Goal: Task Accomplishment & Management: Use online tool/utility

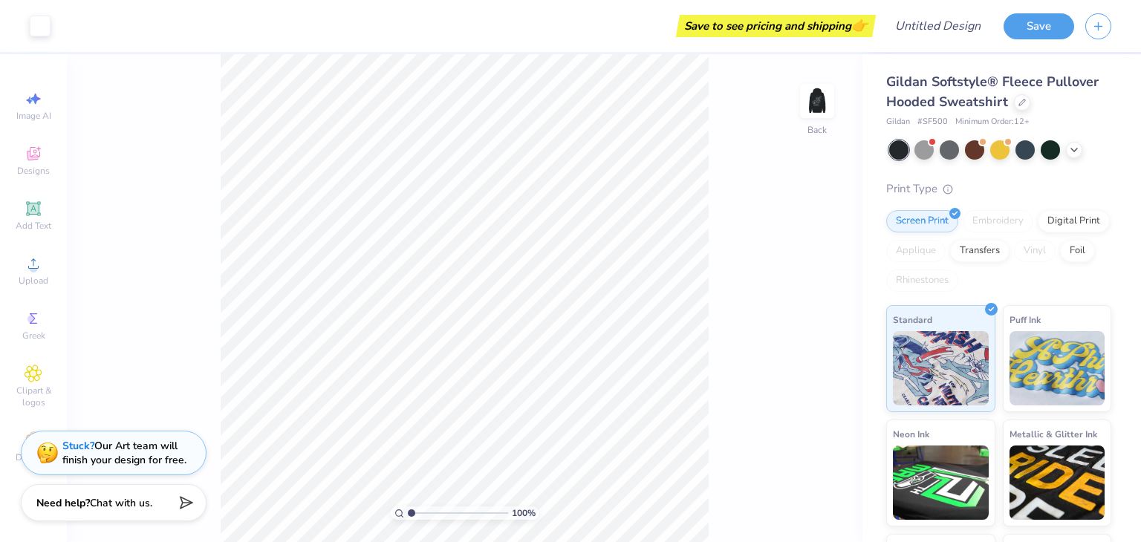
type input "2.02"
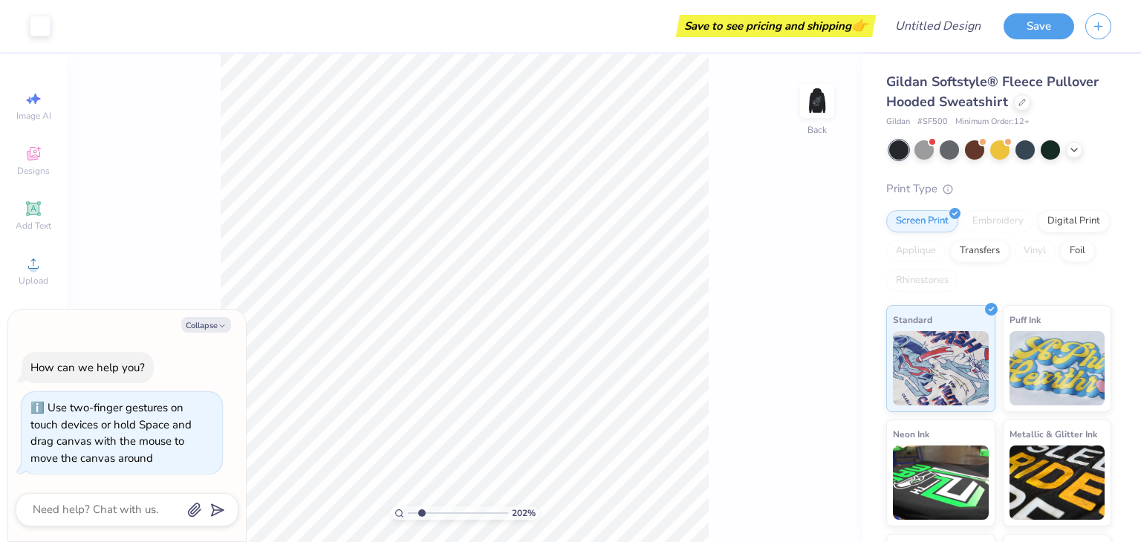
type textarea "x"
click at [421, 510] on input "range" at bounding box center [458, 513] width 100 height 13
drag, startPoint x: 413, startPoint y: 512, endPoint x: 396, endPoint y: 513, distance: 17.1
type input "1"
click at [408, 513] on input "range" at bounding box center [458, 513] width 100 height 13
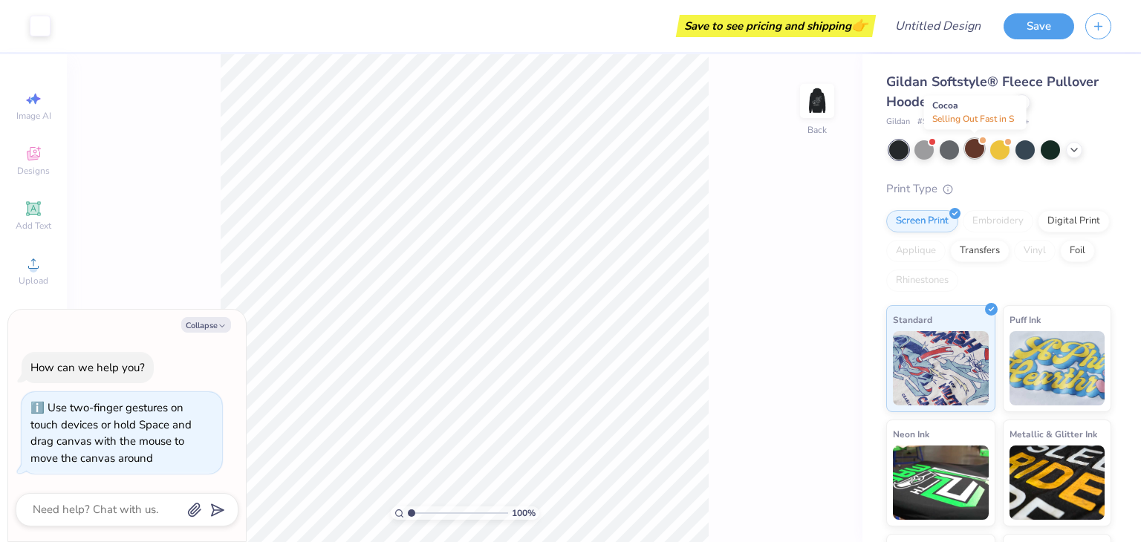
click at [977, 152] on div at bounding box center [974, 148] width 19 height 19
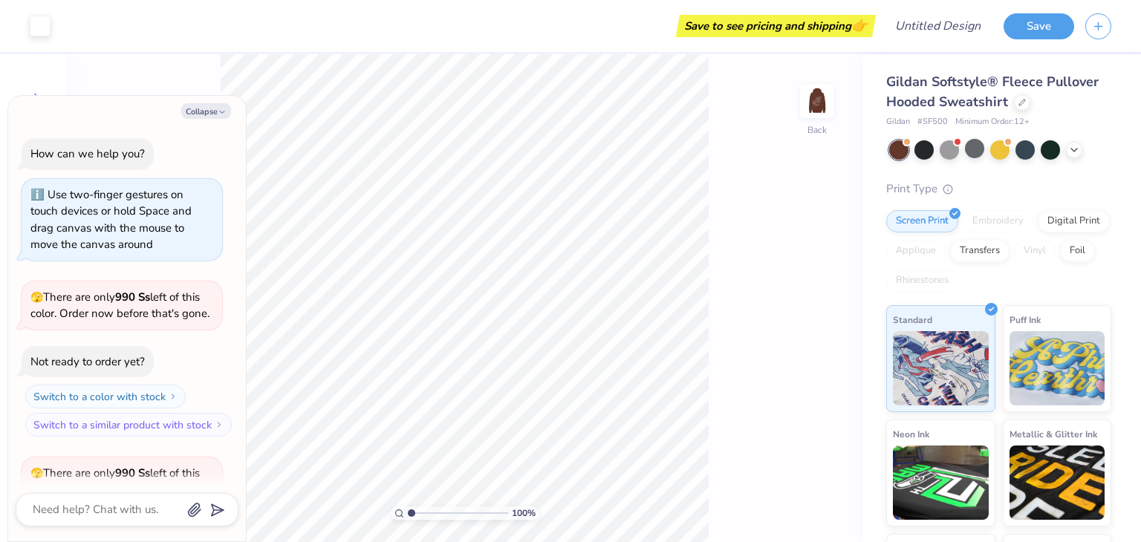
scroll to position [138, 0]
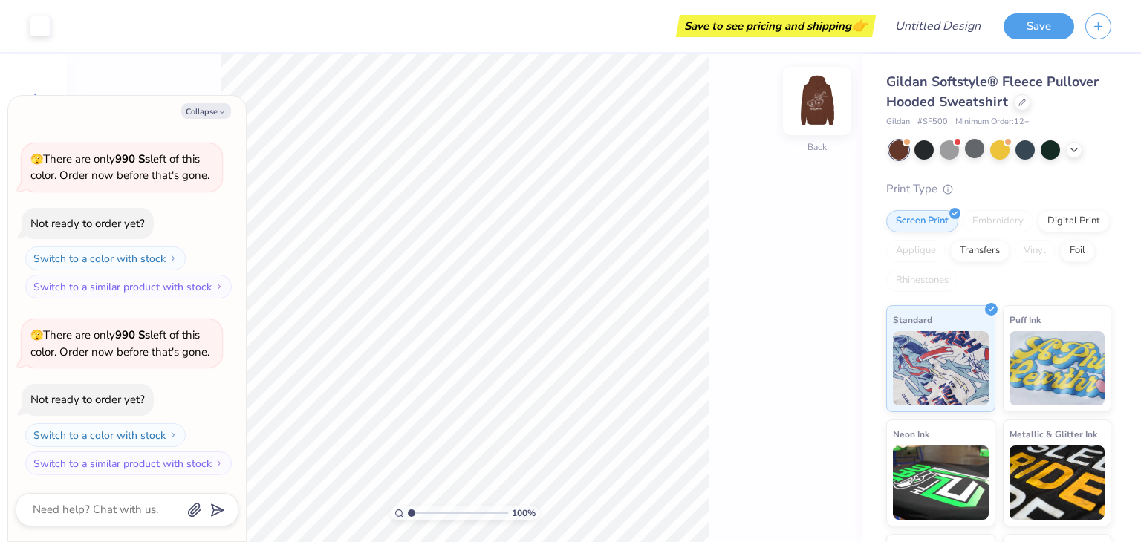
click at [819, 102] on img at bounding box center [816, 100] width 59 height 59
click at [813, 117] on img at bounding box center [816, 100] width 59 height 59
click at [813, 116] on img at bounding box center [817, 101] width 30 height 30
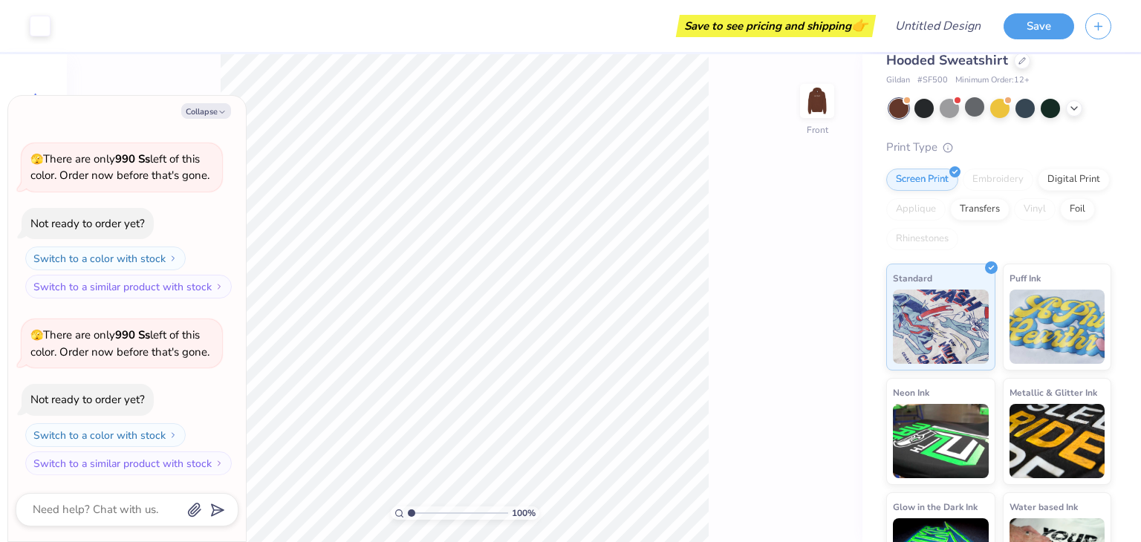
scroll to position [0, 0]
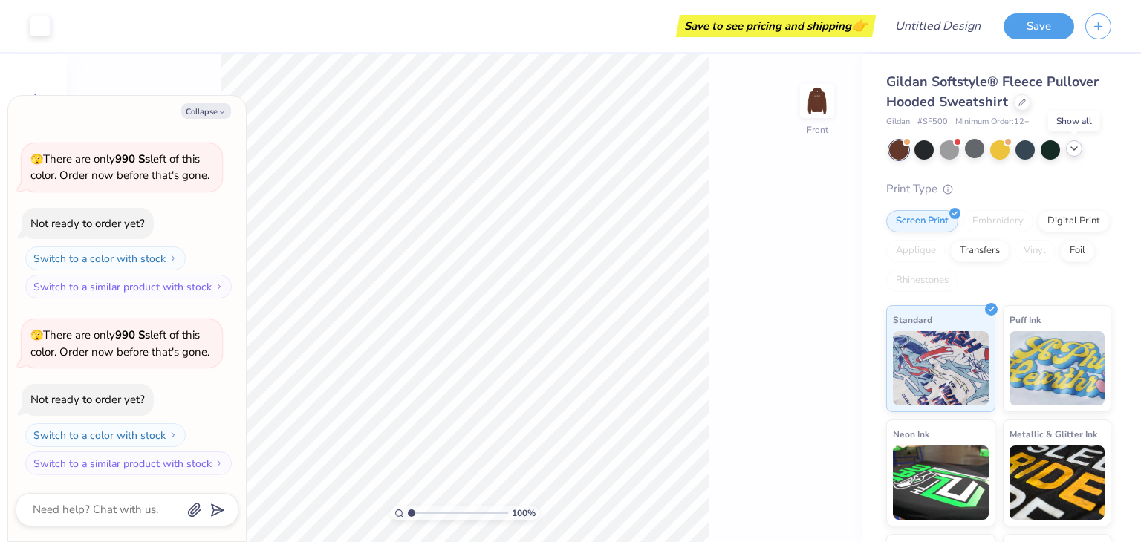
click at [1078, 146] on icon at bounding box center [1074, 149] width 12 height 12
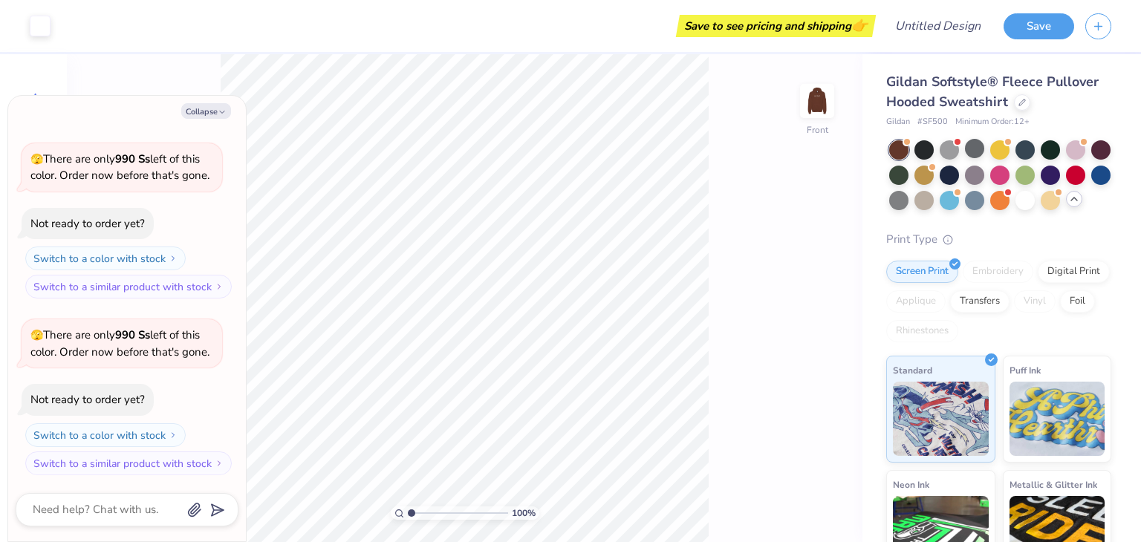
click at [1068, 205] on icon at bounding box center [1074, 199] width 12 height 12
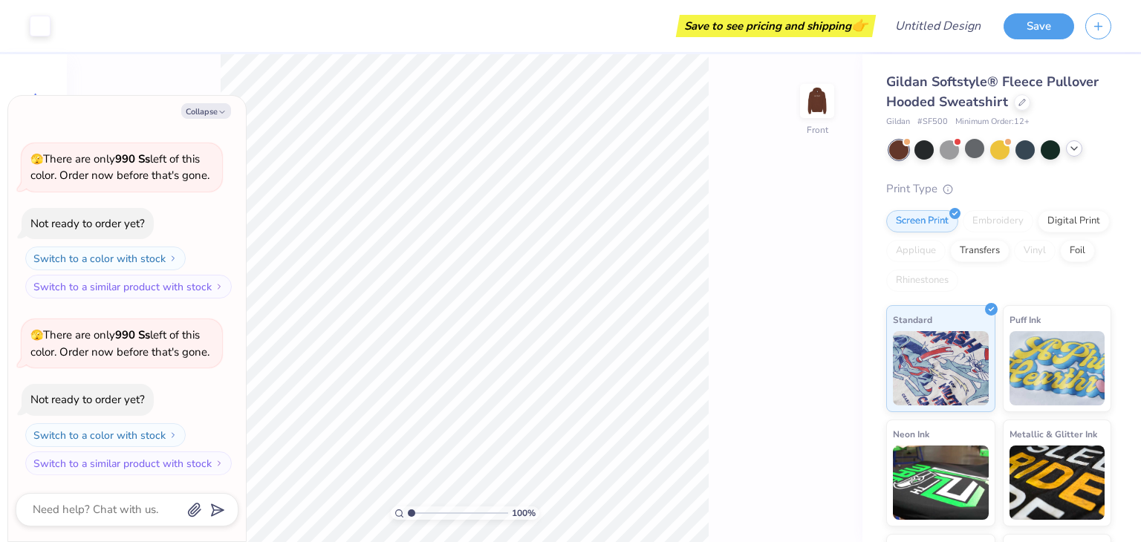
scroll to position [98, 0]
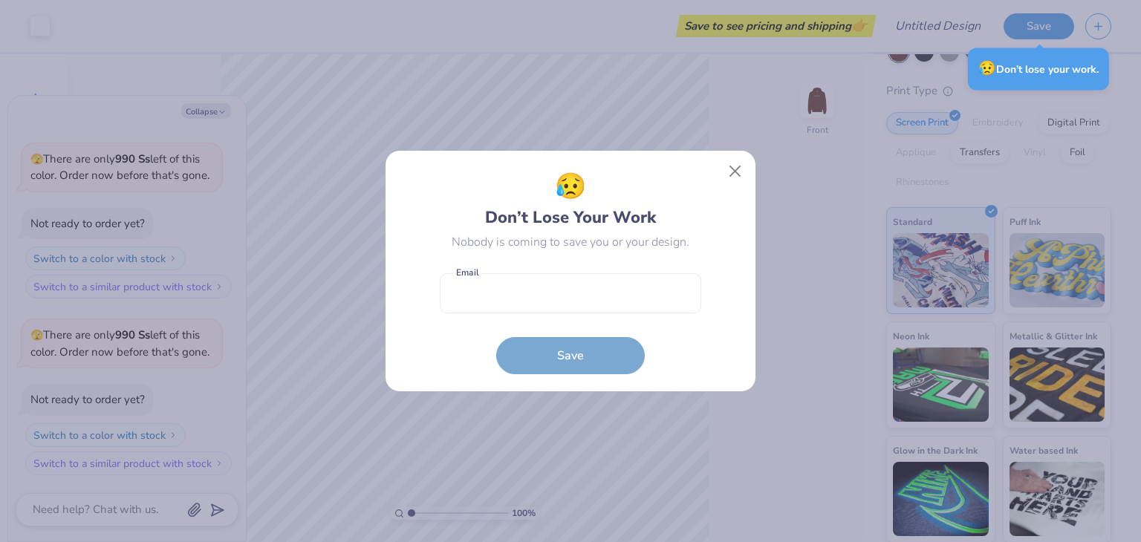
type textarea "x"
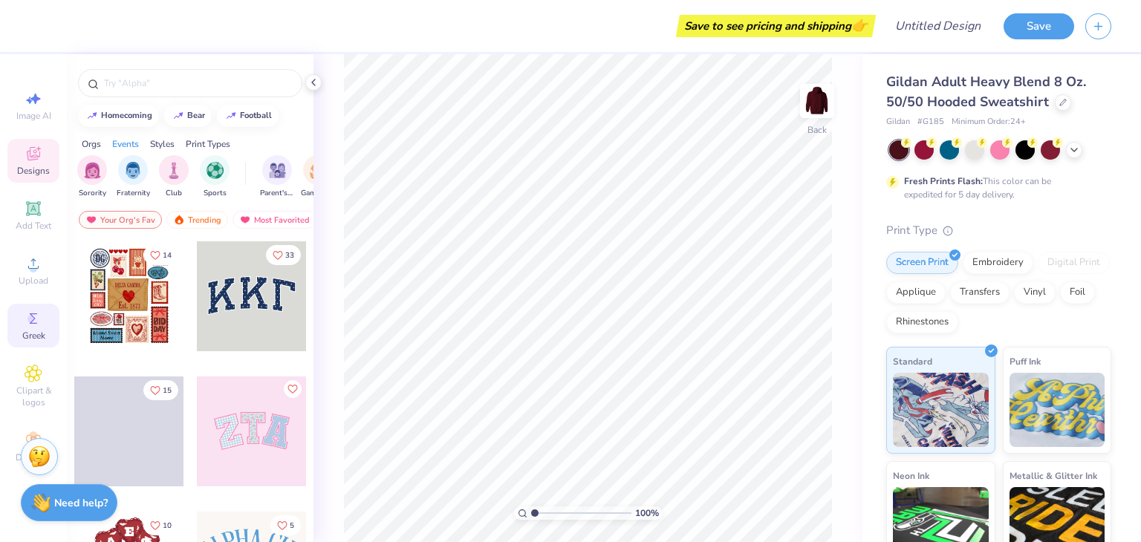
click at [40, 311] on icon at bounding box center [34, 319] width 18 height 18
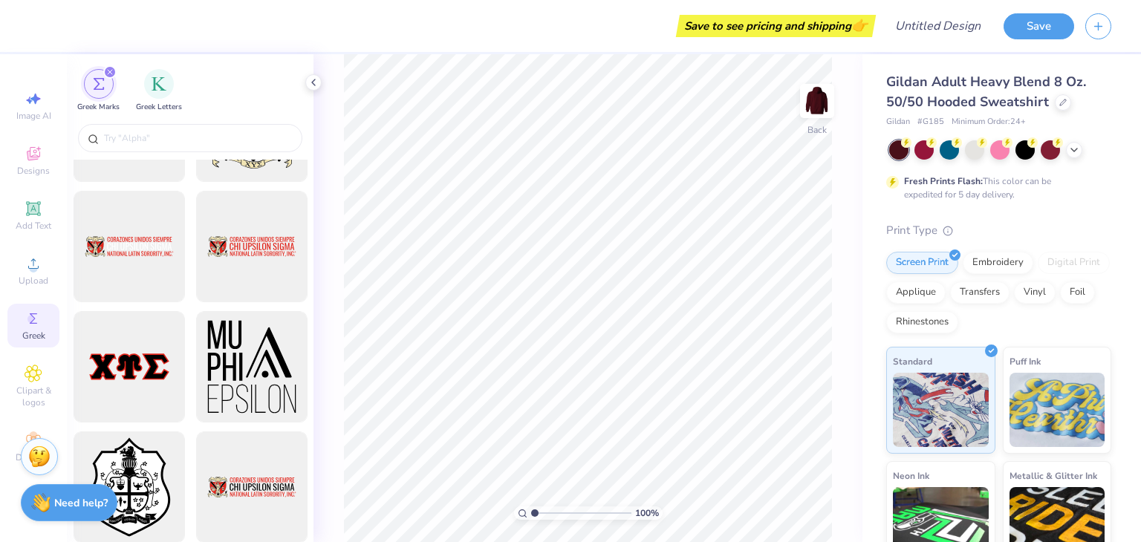
scroll to position [1473, 0]
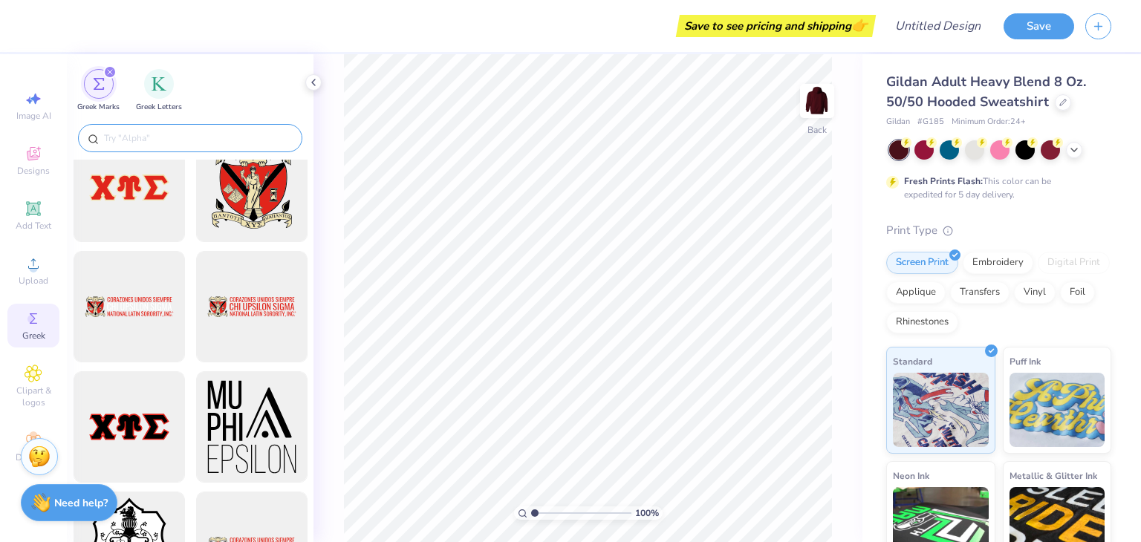
click at [160, 139] on input "text" at bounding box center [198, 138] width 190 height 15
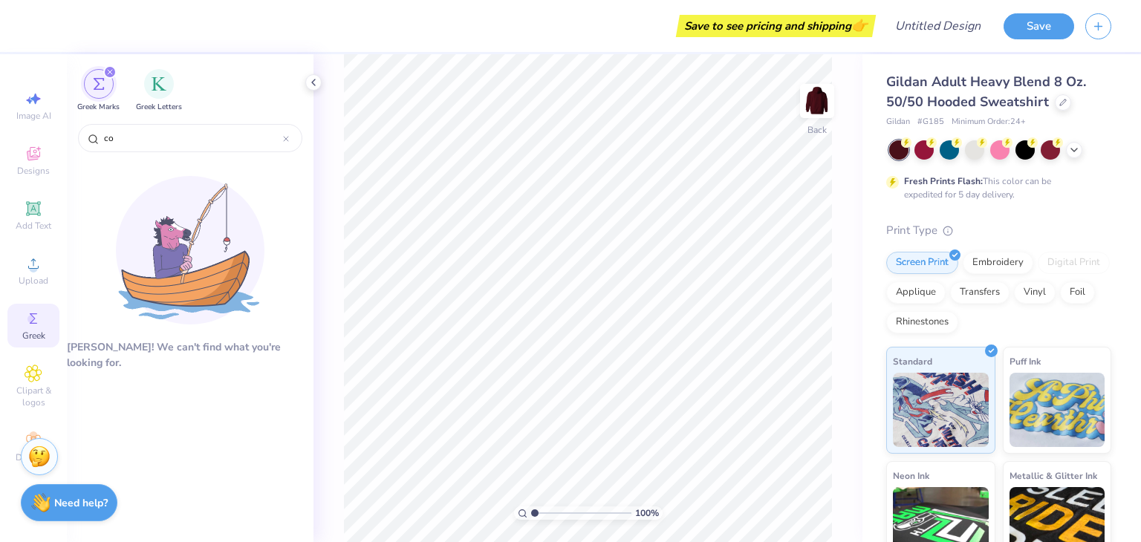
type input "c"
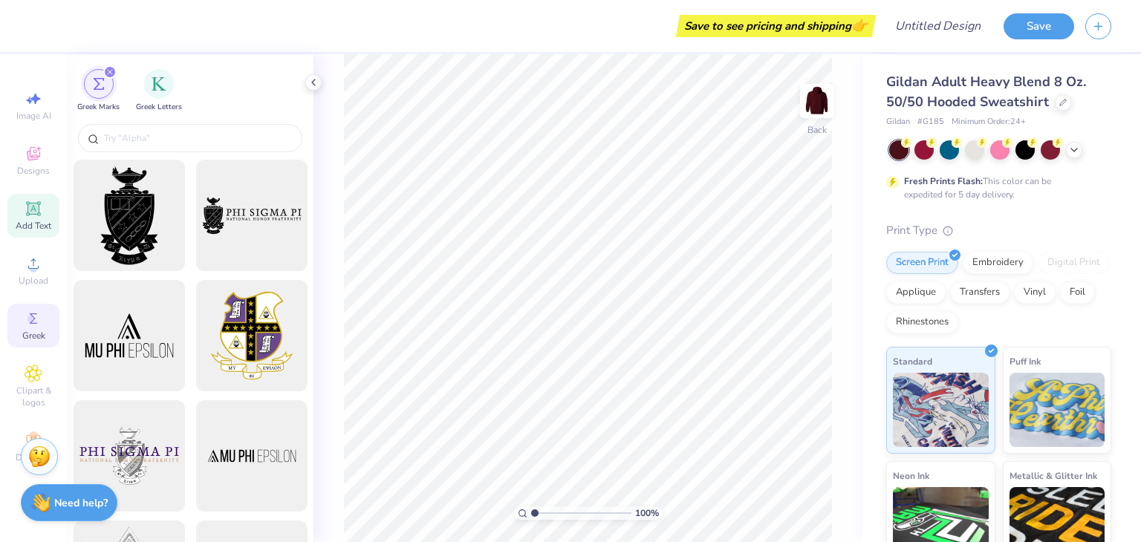
click at [35, 208] on icon at bounding box center [32, 208] width 11 height 11
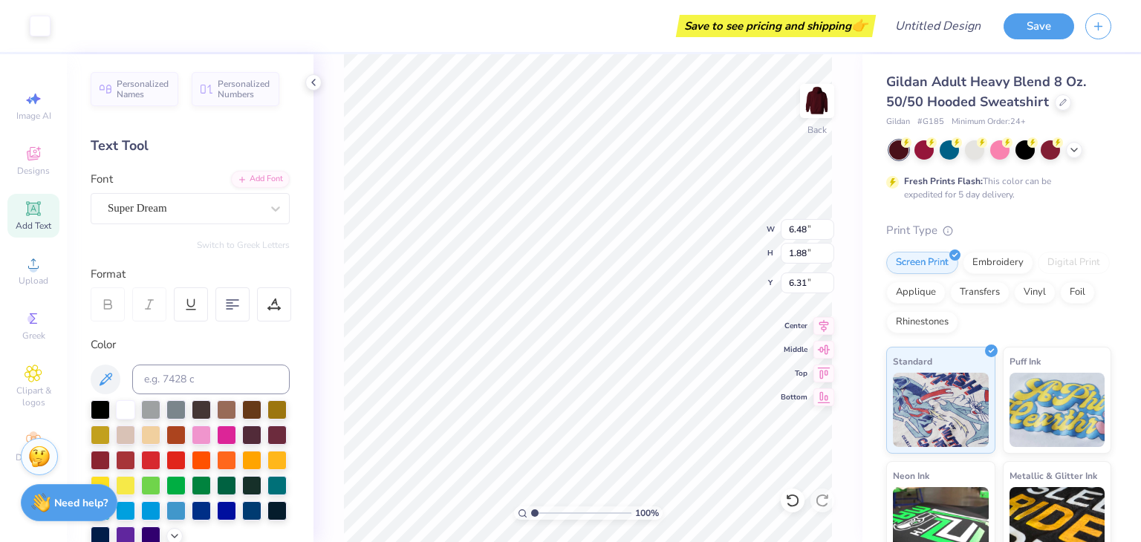
scroll to position [12, 1]
type textarea "C"
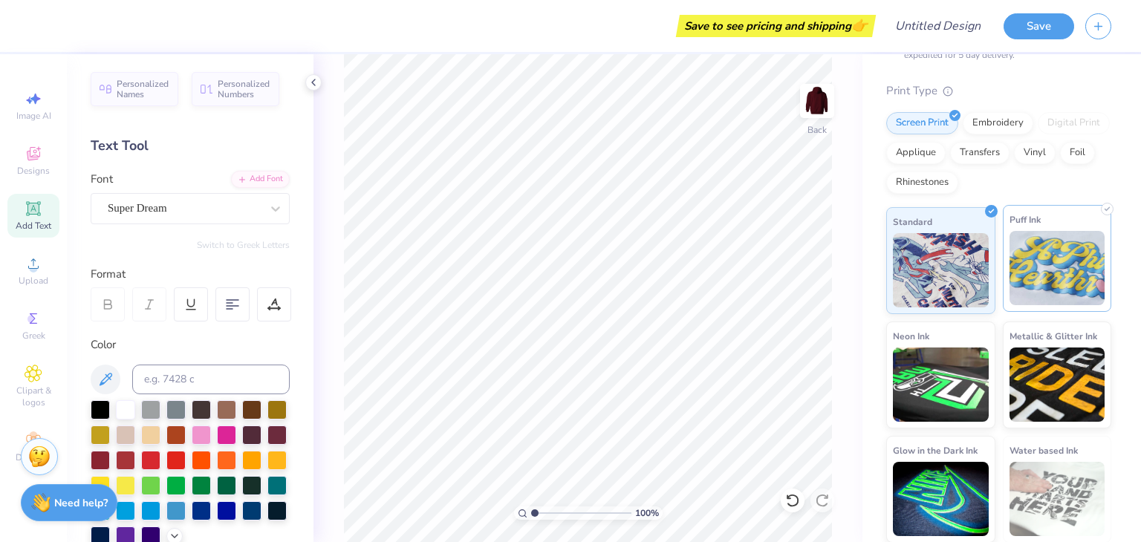
click at [1023, 250] on img at bounding box center [1058, 268] width 96 height 74
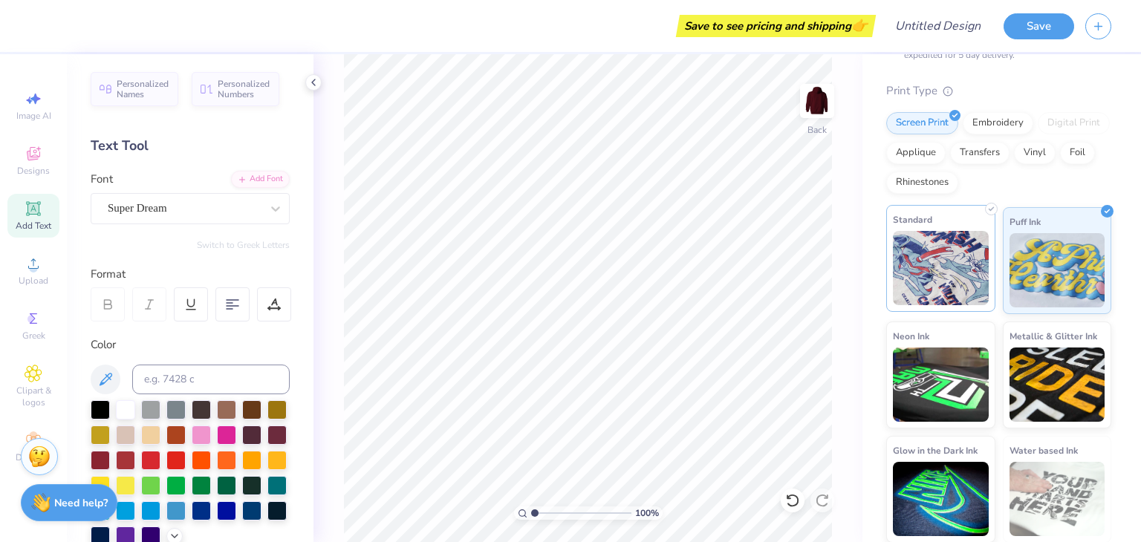
click at [951, 272] on img at bounding box center [941, 268] width 96 height 74
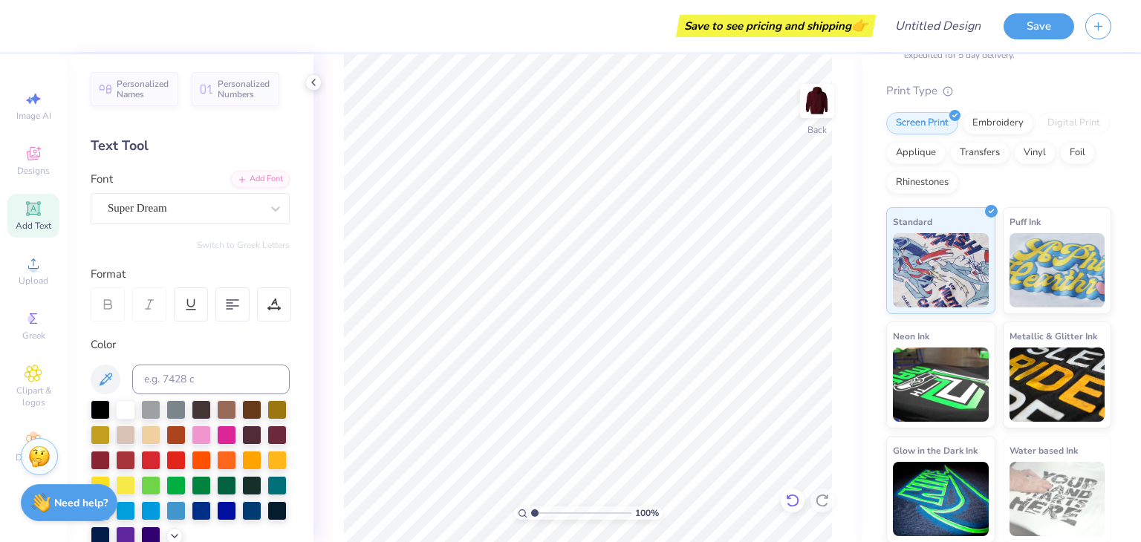
click at [796, 507] on icon at bounding box center [792, 500] width 15 height 15
type input "1"
drag, startPoint x: 535, startPoint y: 513, endPoint x: 472, endPoint y: 498, distance: 65.0
click at [531, 507] on input "range" at bounding box center [581, 513] width 100 height 13
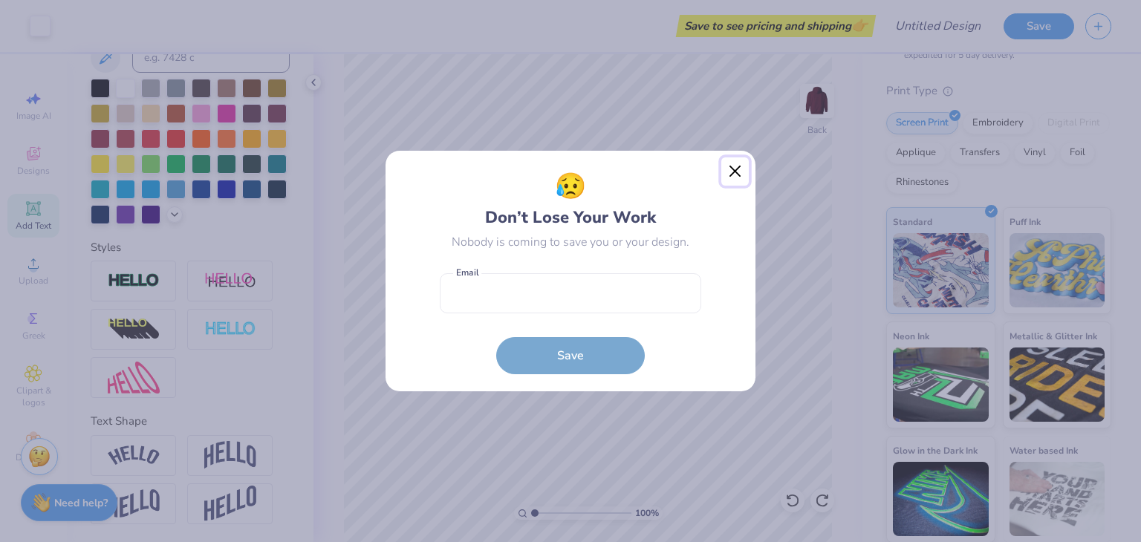
click at [731, 173] on button "Close" at bounding box center [735, 171] width 28 height 28
